Goal: Task Accomplishment & Management: Manage account settings

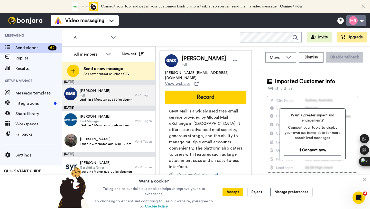
click at [364, 21] on button at bounding box center [356, 20] width 20 height 11
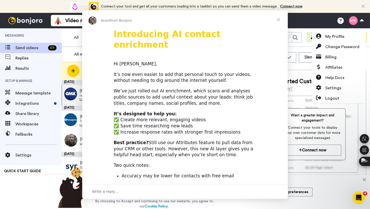
click at [336, 55] on div "Intercom messenger" at bounding box center [185, 104] width 370 height 209
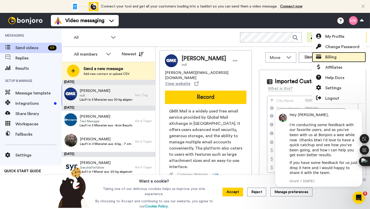
click at [336, 55] on span "Billing" at bounding box center [330, 57] width 11 height 6
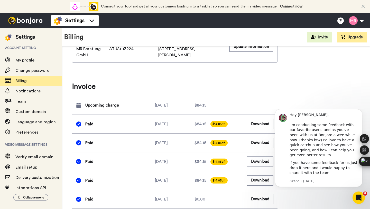
scroll to position [202, 0]
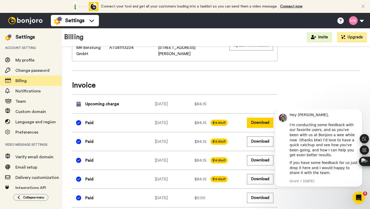
click at [262, 122] on button "Download" at bounding box center [260, 122] width 26 height 10
